Goal: Task Accomplishment & Management: Complete application form

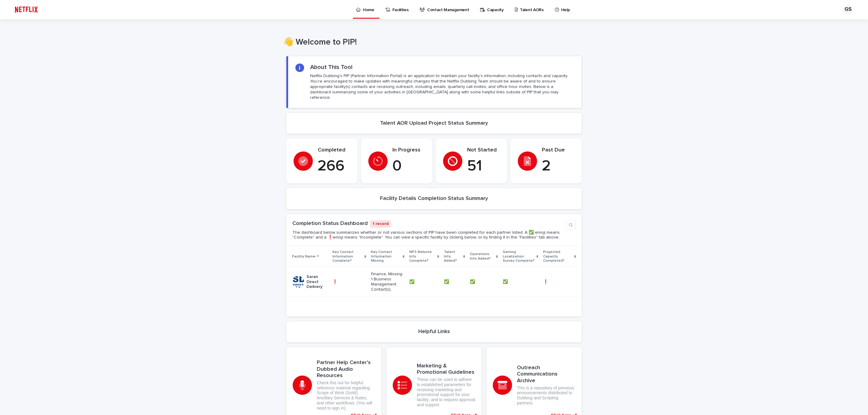
click at [520, 12] on p "Talent AORs" at bounding box center [532, 6] width 24 height 13
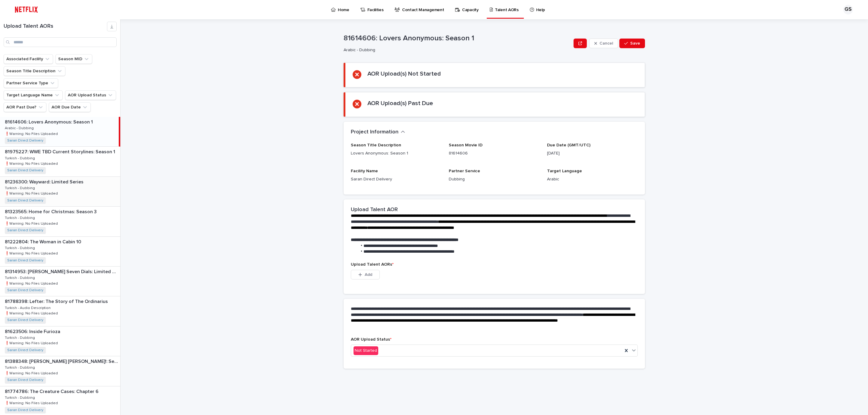
click at [76, 194] on div "81236300: Wayward: Limited Series 81236300: Wayward: Limited Series Turkish - D…" at bounding box center [60, 192] width 120 height 30
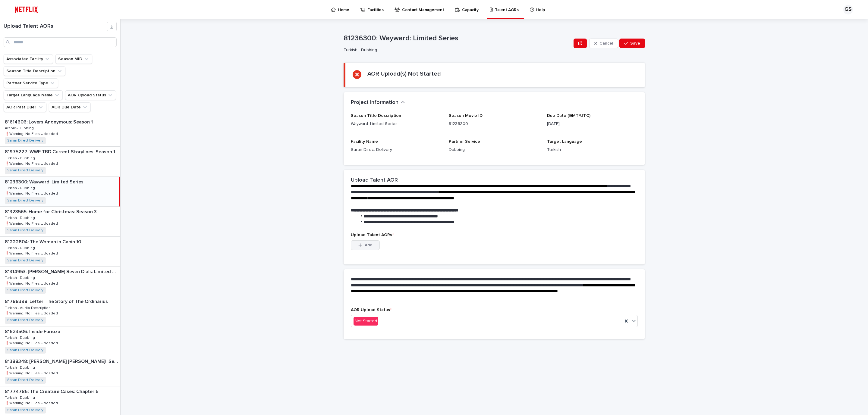
click at [366, 247] on span "Add" at bounding box center [369, 245] width 8 height 4
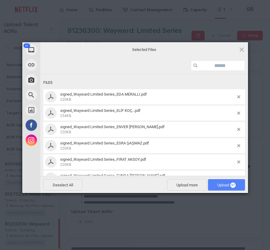
click at [213, 186] on span "Upload 47" at bounding box center [226, 184] width 37 height 11
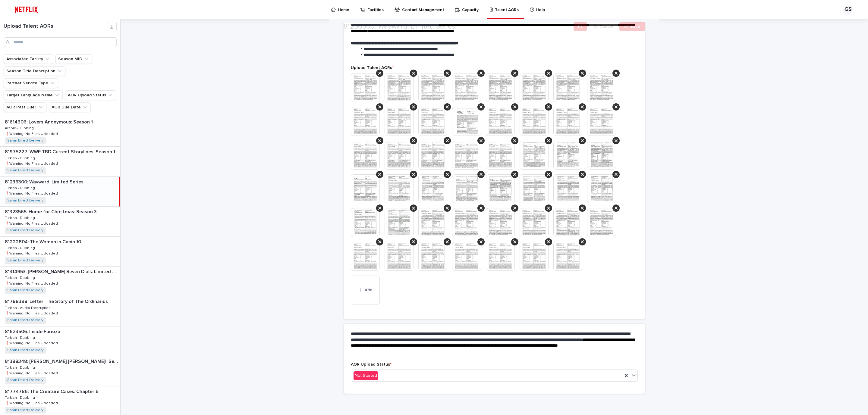
scroll to position [138, 0]
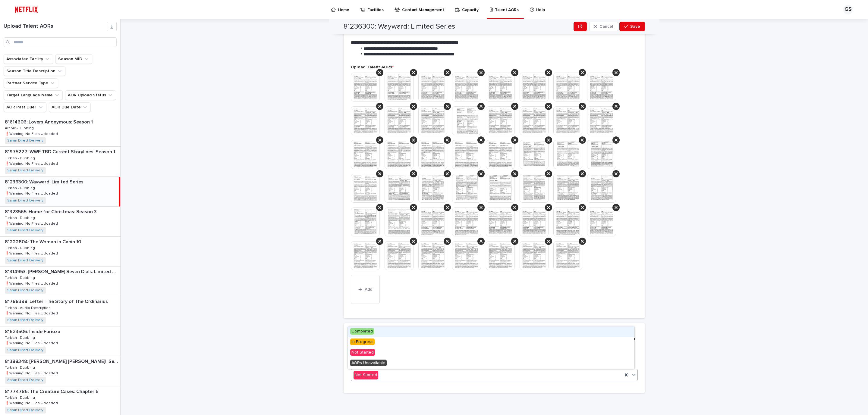
click at [380, 375] on div "Not Started" at bounding box center [486, 375] width 271 height 10
click at [369, 332] on span "Completed" at bounding box center [362, 331] width 24 height 7
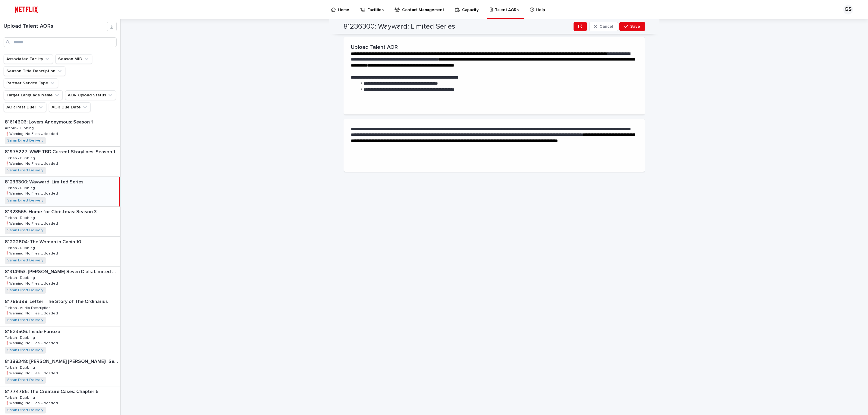
scroll to position [0, 0]
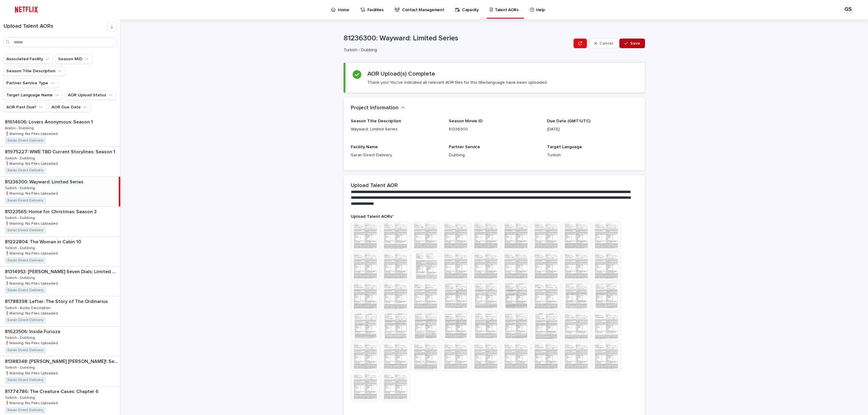
click at [633, 46] on button "Save" at bounding box center [632, 44] width 26 height 10
